Goal: Task Accomplishment & Management: Manage account settings

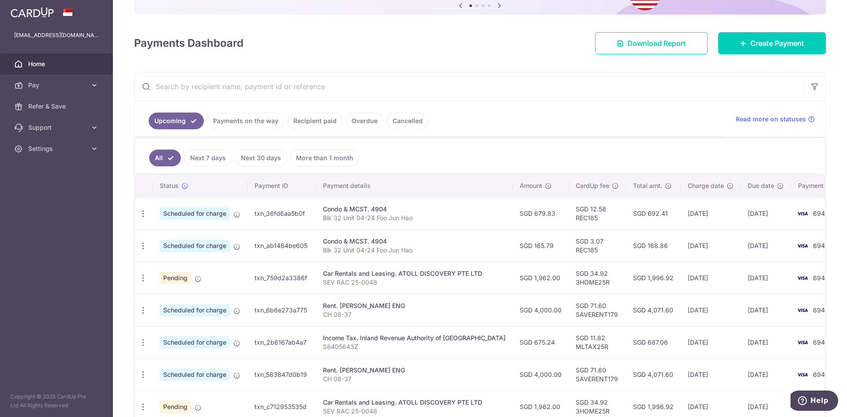
scroll to position [132, 0]
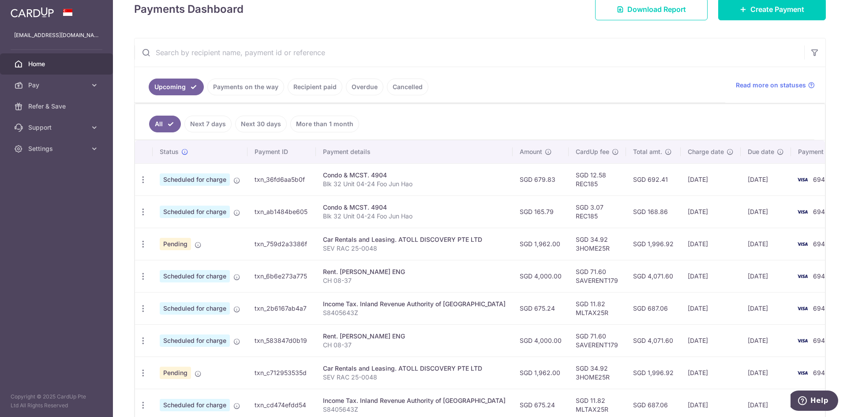
click at [299, 91] on link "Recipient paid" at bounding box center [315, 86] width 55 height 17
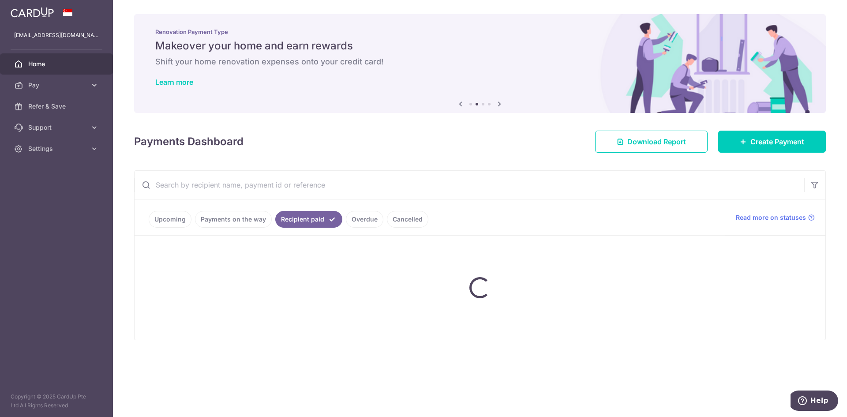
scroll to position [0, 0]
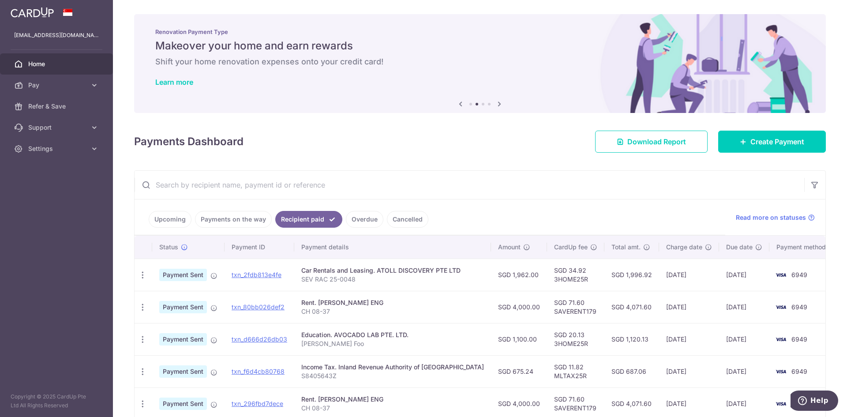
click at [162, 212] on link "Upcoming" at bounding box center [170, 219] width 43 height 17
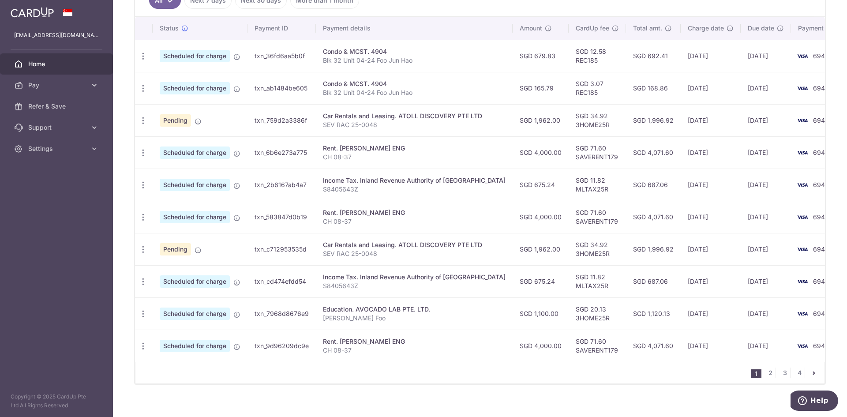
scroll to position [269, 0]
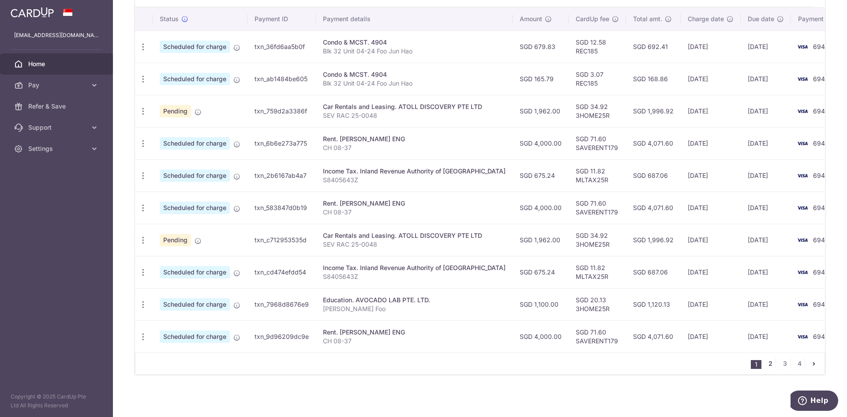
click at [765, 361] on link "2" at bounding box center [770, 363] width 11 height 11
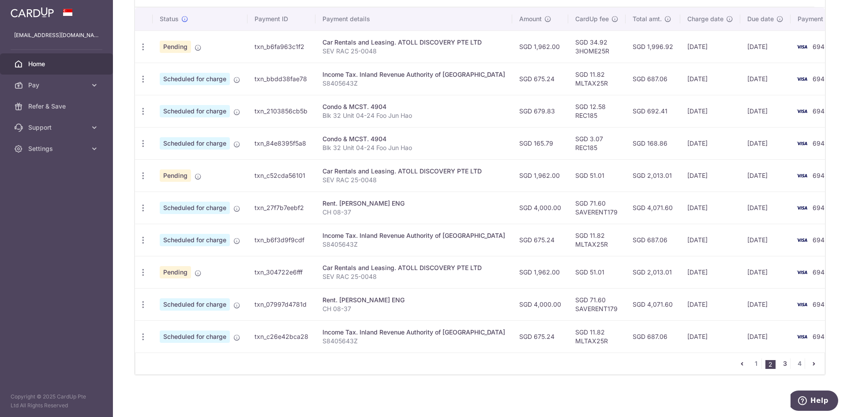
click at [780, 365] on link "3" at bounding box center [784, 363] width 11 height 11
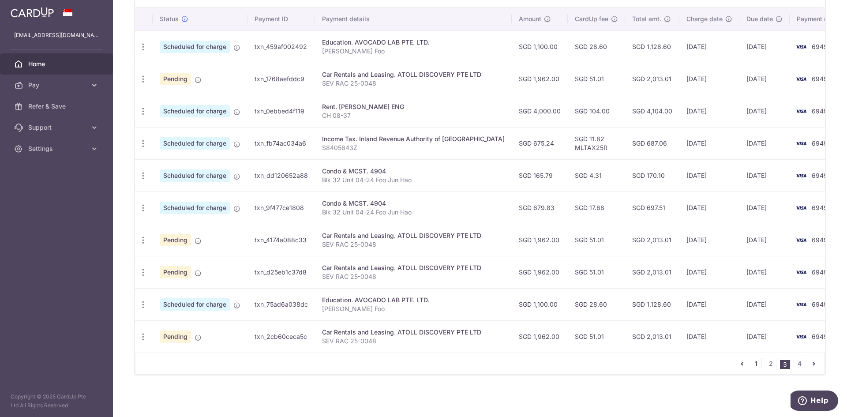
click at [751, 362] on link "1" at bounding box center [756, 363] width 11 height 11
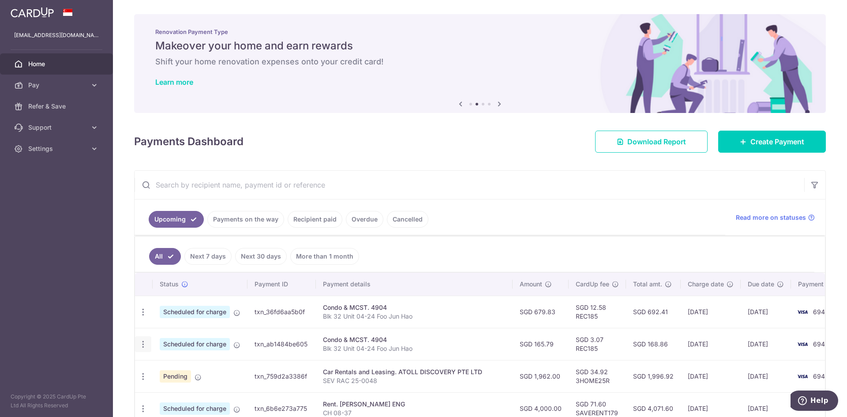
click at [146, 341] on icon "button" at bounding box center [142, 344] width 9 height 9
click at [173, 366] on span "Update payment" at bounding box center [190, 368] width 60 height 11
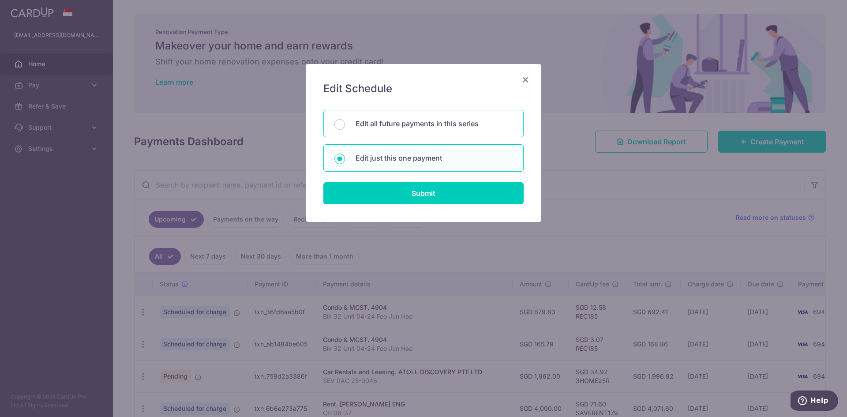
click at [381, 113] on div "Edit all future payments in this series" at bounding box center [423, 123] width 200 height 27
radio input "true"
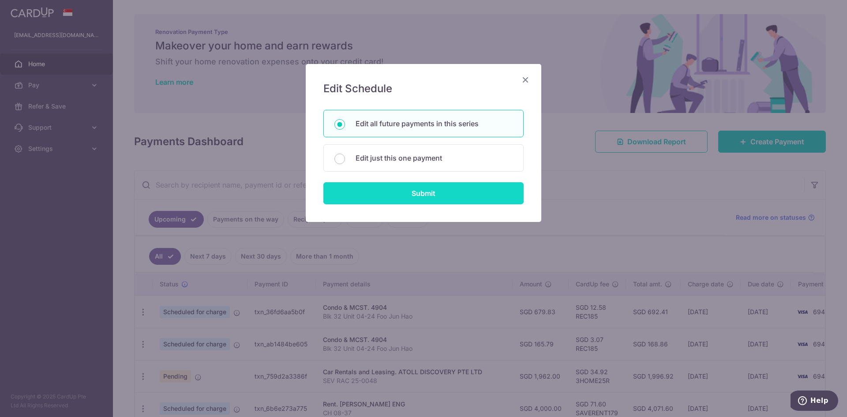
click at [391, 190] on input "Submit" at bounding box center [423, 193] width 200 height 22
radio input "true"
type input "165.79"
type input "Blk 32 Unit 04-24 Foo Jun Hao"
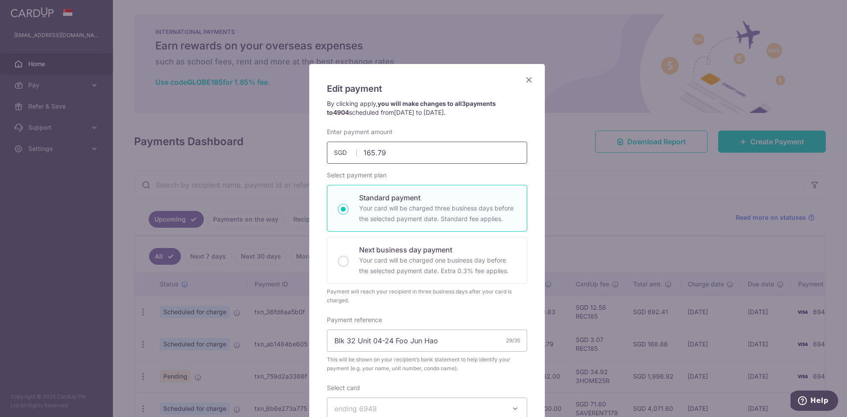
drag, startPoint x: 404, startPoint y: 151, endPoint x: 318, endPoint y: 136, distance: 87.6
click at [321, 136] on div "Enter payment amount 165.79 165.79 SGD To change the payment amount, please can…" at bounding box center [426, 145] width 211 height 36
type input "241.33"
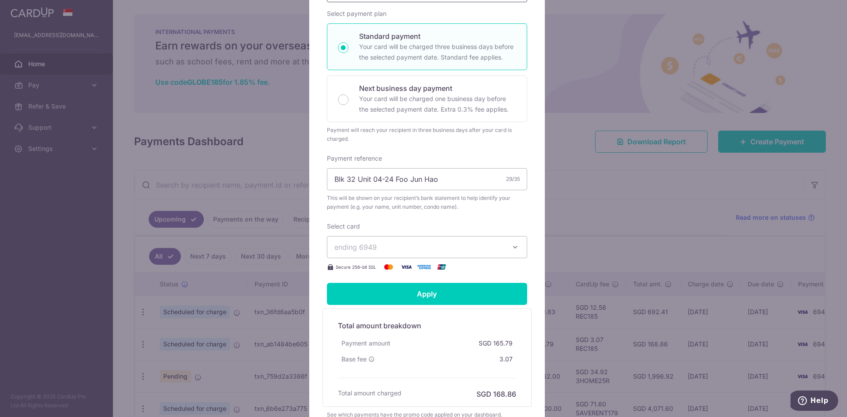
scroll to position [176, 0]
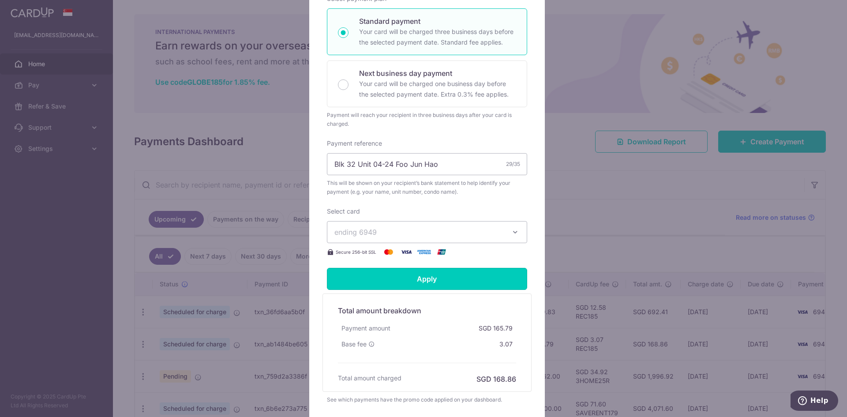
click at [445, 282] on input "Apply" at bounding box center [427, 279] width 200 height 22
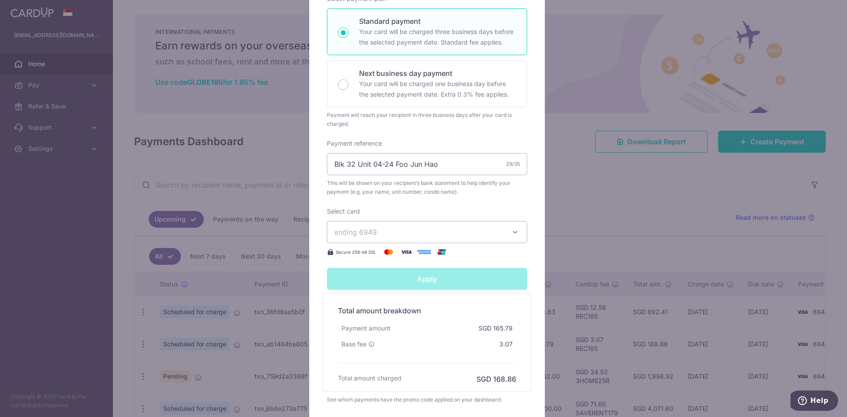
type input "Successfully Applied"
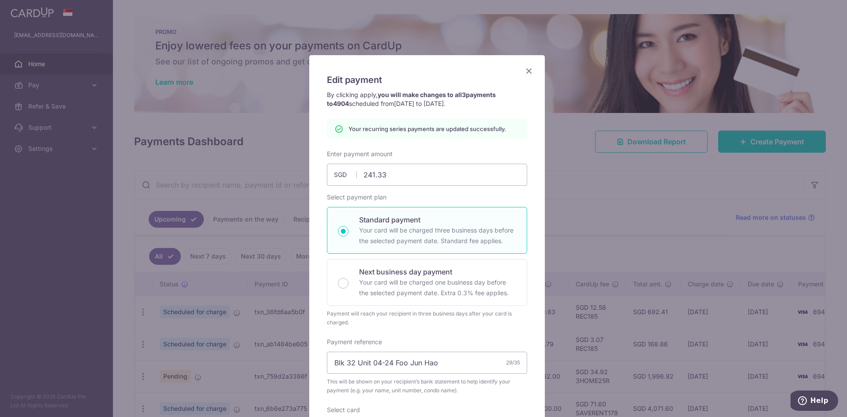
scroll to position [0, 0]
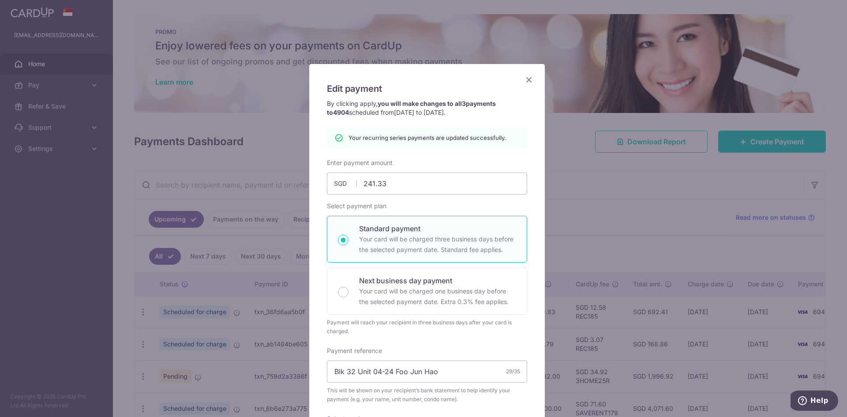
click at [527, 75] on icon "Close" at bounding box center [528, 79] width 11 height 11
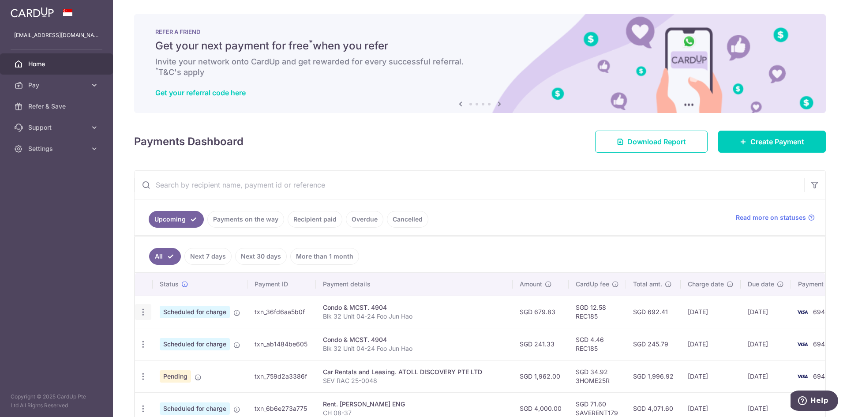
click at [142, 310] on icon "button" at bounding box center [142, 311] width 9 height 9
click at [166, 336] on span "Update payment" at bounding box center [190, 336] width 60 height 11
radio input "true"
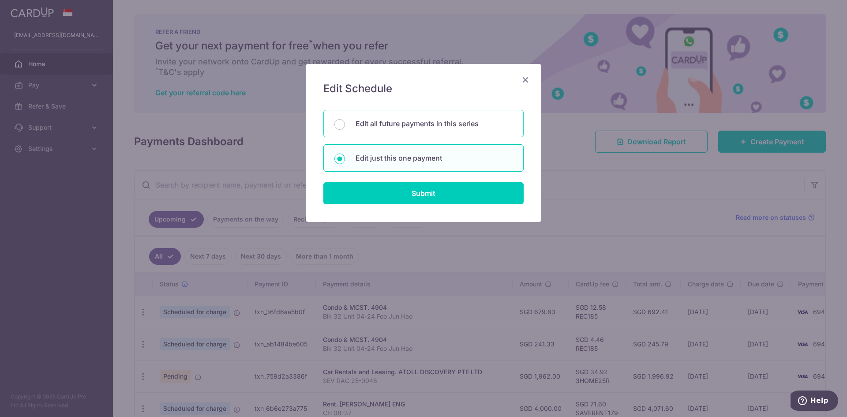
click at [418, 123] on p "Edit all future payments in this series" at bounding box center [433, 123] width 157 height 11
click at [345, 123] on input "Edit all future payments in this series" at bounding box center [339, 124] width 11 height 11
radio input "true"
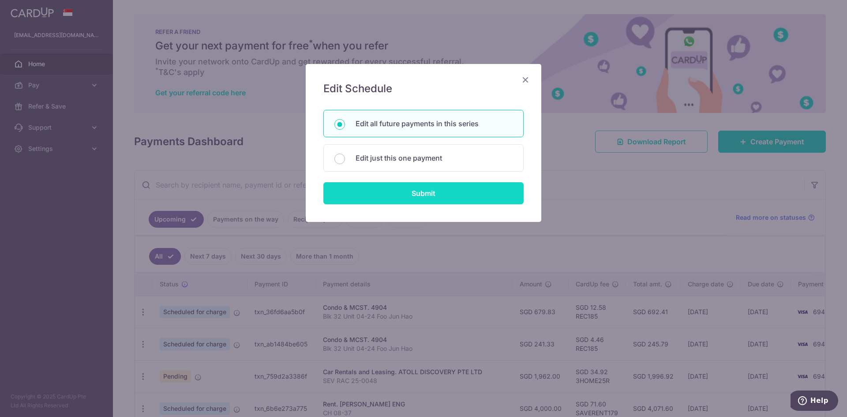
click at [425, 194] on input "Submit" at bounding box center [423, 193] width 200 height 22
radio input "true"
type input "679.83"
type input "Blk 32 Unit 04-24 Foo Jun Hao"
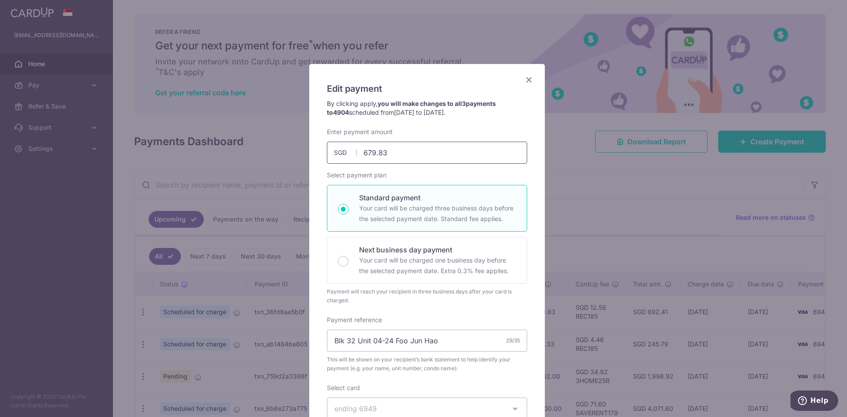
drag, startPoint x: 429, startPoint y: 147, endPoint x: 309, endPoint y: 134, distance: 121.5
click at [310, 134] on div "Edit payment By clicking apply, you will make changes to all 3 payments to 4904…" at bounding box center [426, 331] width 235 height 534
type input "662.17"
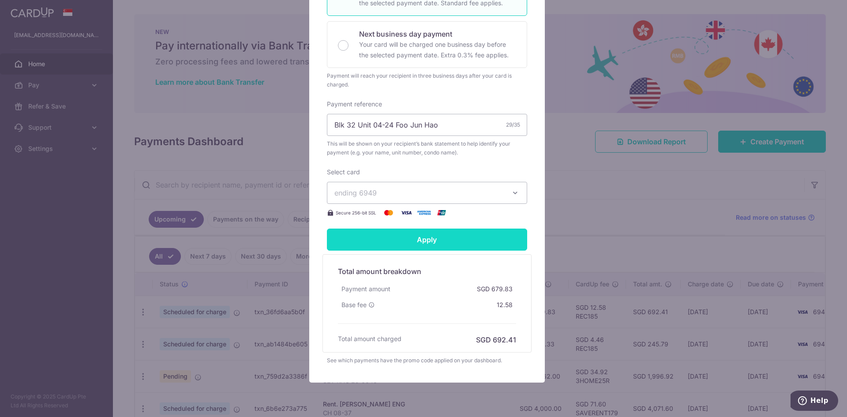
scroll to position [220, 0]
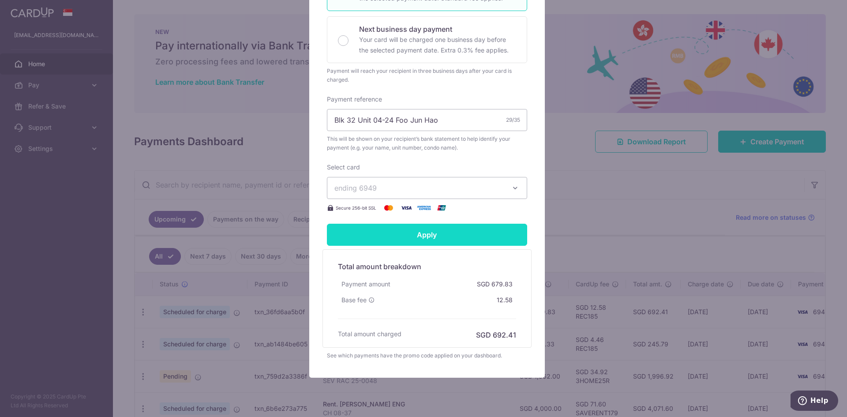
click at [466, 238] on input "Apply" at bounding box center [427, 235] width 200 height 22
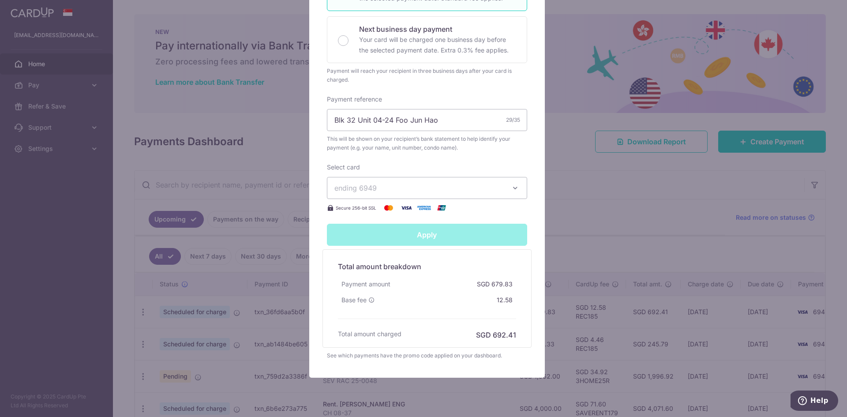
type input "Successfully Applied"
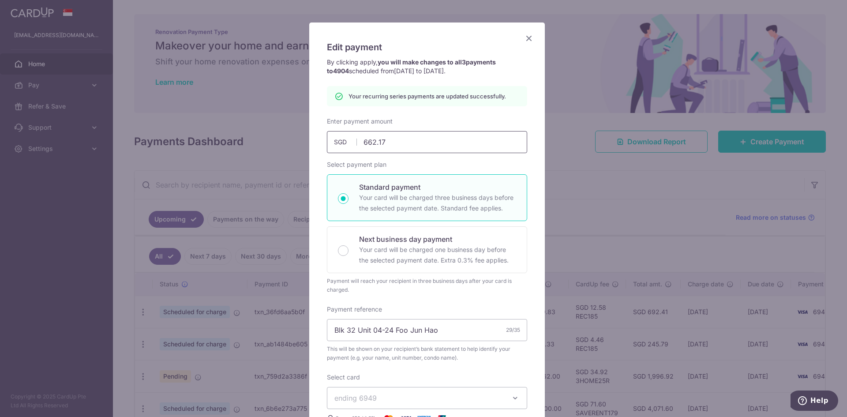
scroll to position [0, 0]
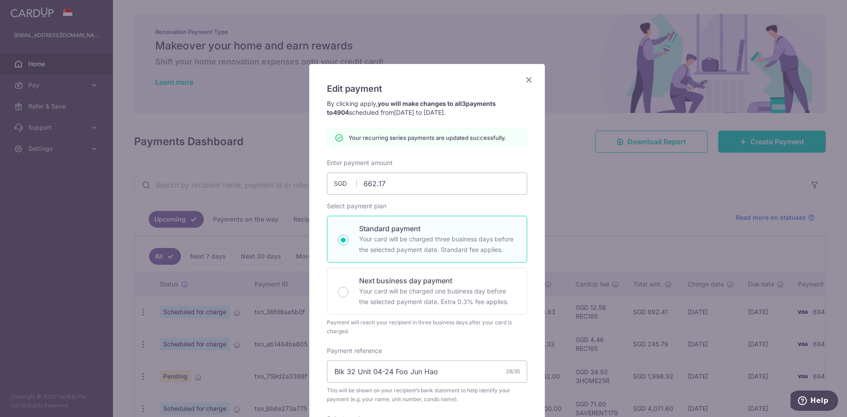
click at [527, 79] on icon "Close" at bounding box center [528, 79] width 11 height 11
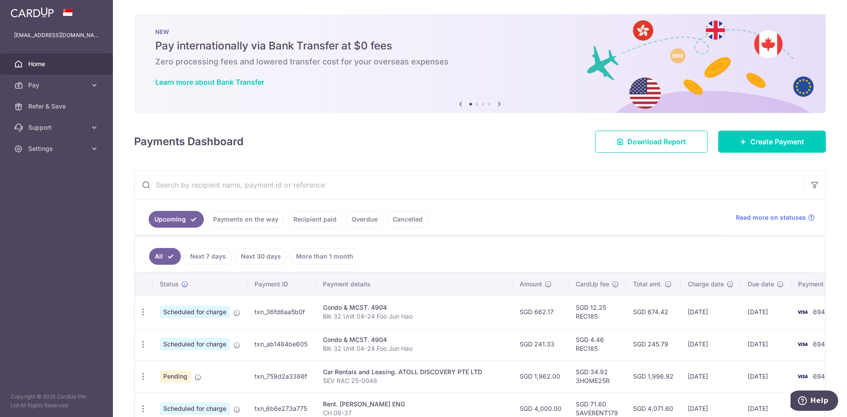
click at [63, 67] on span "Home" at bounding box center [57, 64] width 58 height 9
